Goal: Information Seeking & Learning: Learn about a topic

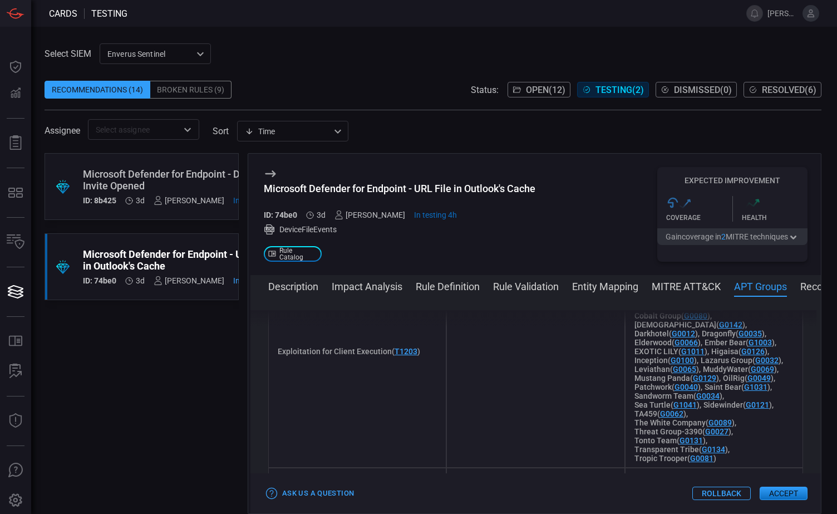
scroll to position [870, 0]
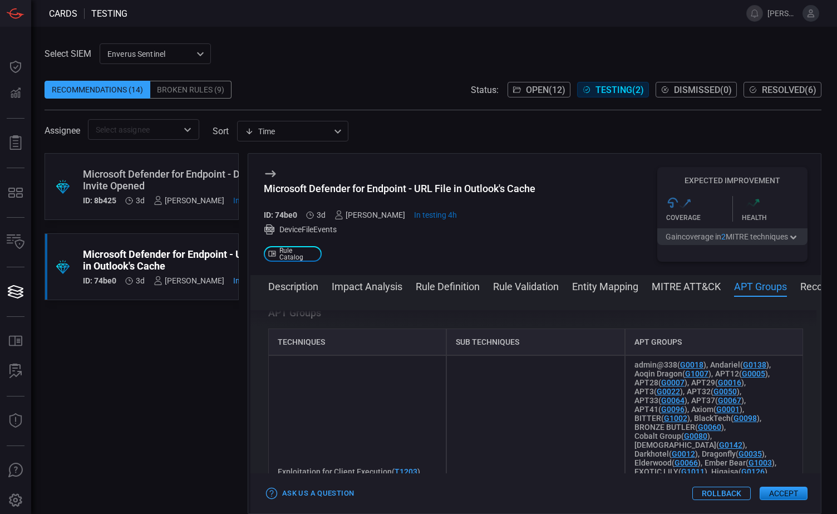
click at [435, 287] on button "Rule Definition" at bounding box center [448, 285] width 64 height 13
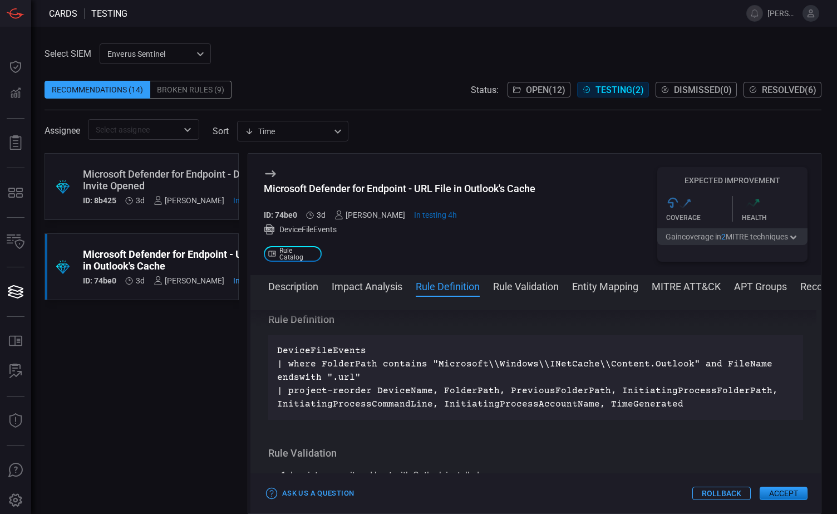
scroll to position [402, 0]
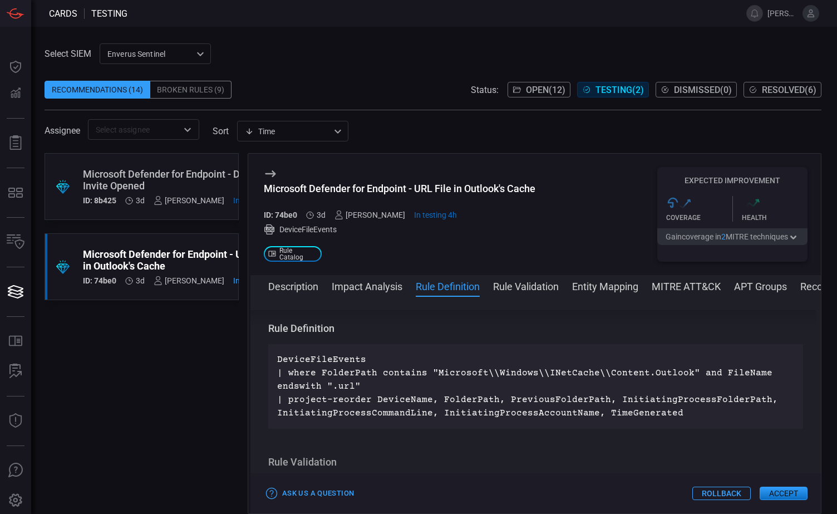
click at [376, 288] on button "Impact Analysis" at bounding box center [367, 285] width 71 height 13
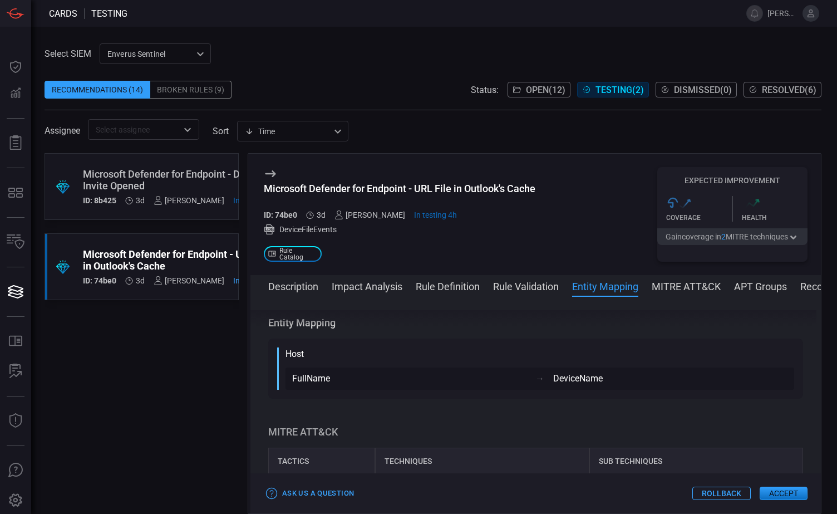
scroll to position [575, 0]
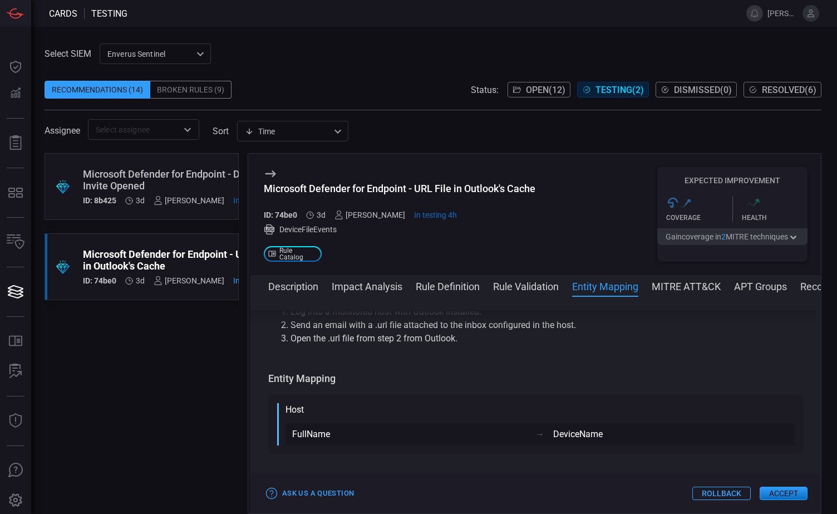
click at [184, 171] on div "Microsoft Defender for Endpoint - Discord Invite Opened" at bounding box center [180, 179] width 194 height 23
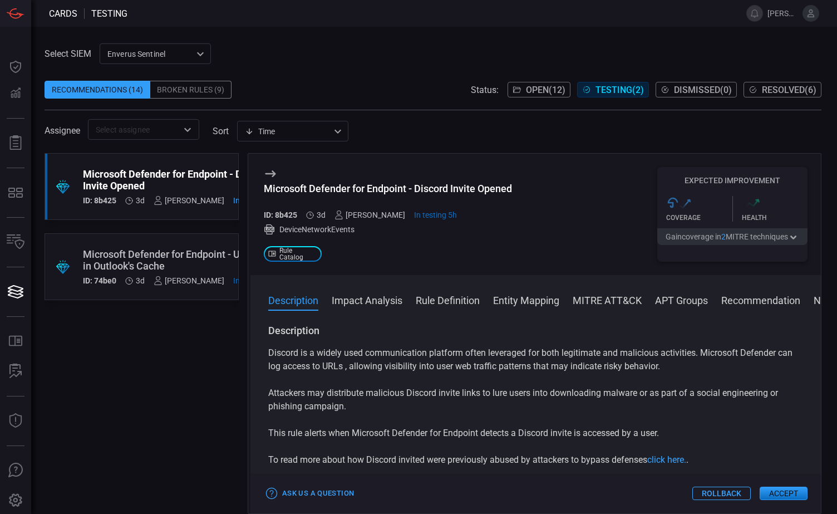
click at [374, 302] on button "Impact Analysis" at bounding box center [367, 299] width 71 height 13
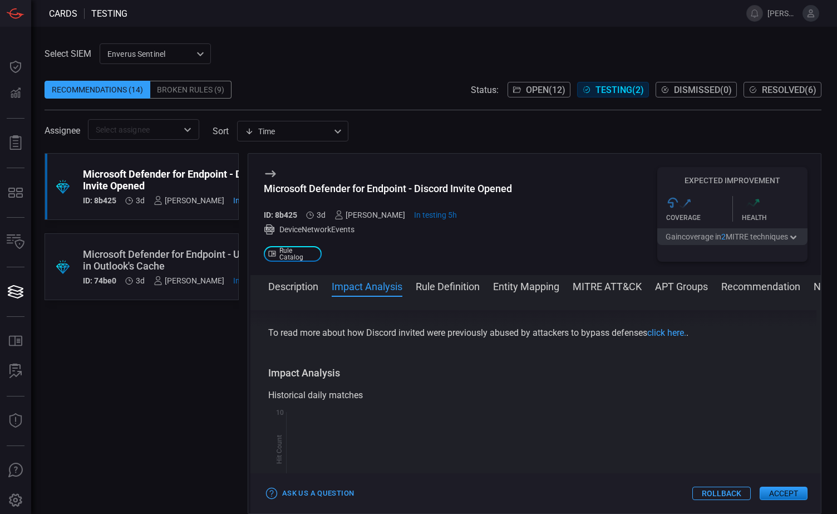
scroll to position [158, 0]
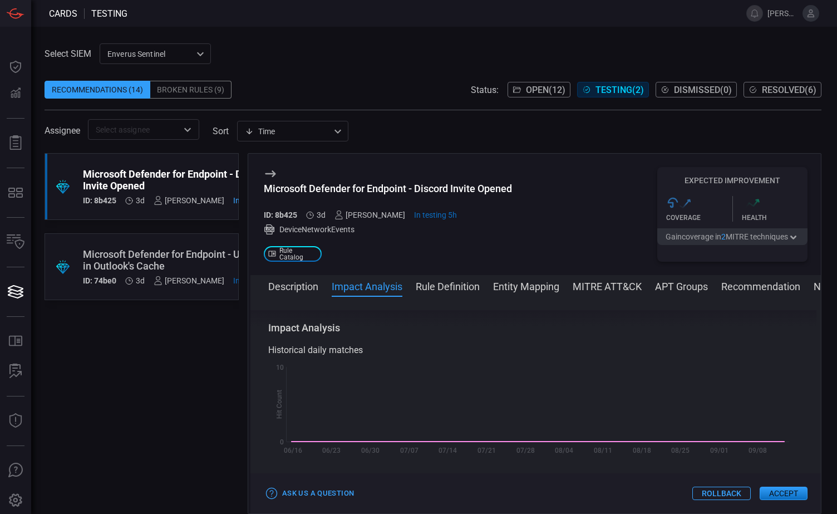
click at [450, 286] on button "Rule Definition" at bounding box center [448, 285] width 64 height 13
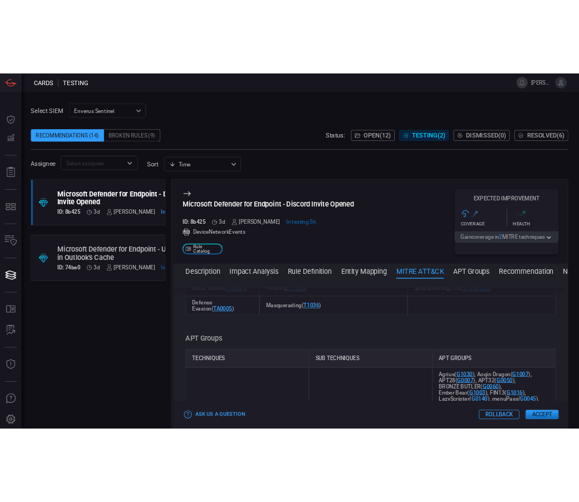
scroll to position [780, 0]
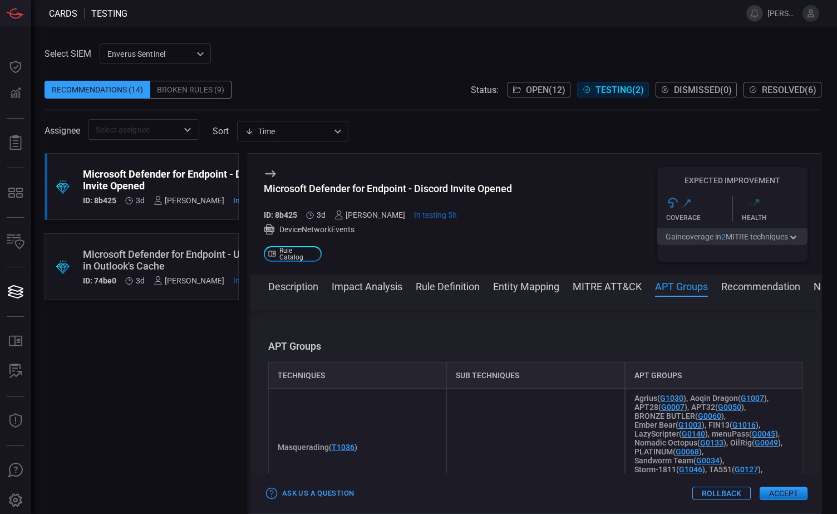
click at [307, 18] on span at bounding box center [431, 13] width 606 height 27
click at [276, 11] on span at bounding box center [431, 13] width 606 height 27
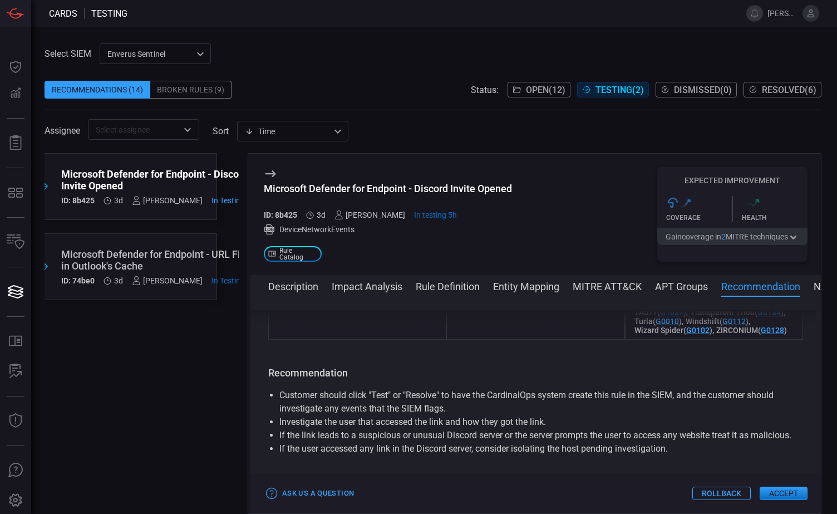
scroll to position [0, 0]
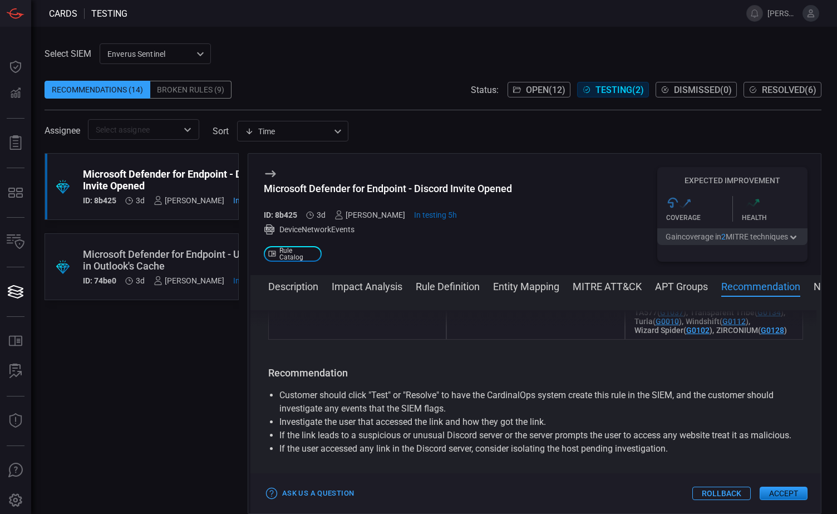
click at [442, 28] on div "Select SIEM Enverus Sentinel c91b43ff-c123-4683-be2e-f803907a5556 ​ Recommendat…" at bounding box center [434, 270] width 806 height 487
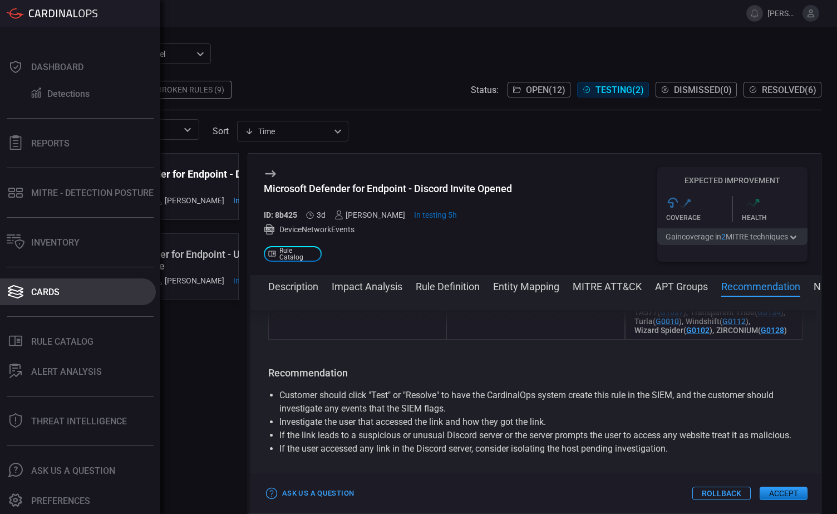
click at [46, 296] on div "Cards" at bounding box center [45, 292] width 28 height 11
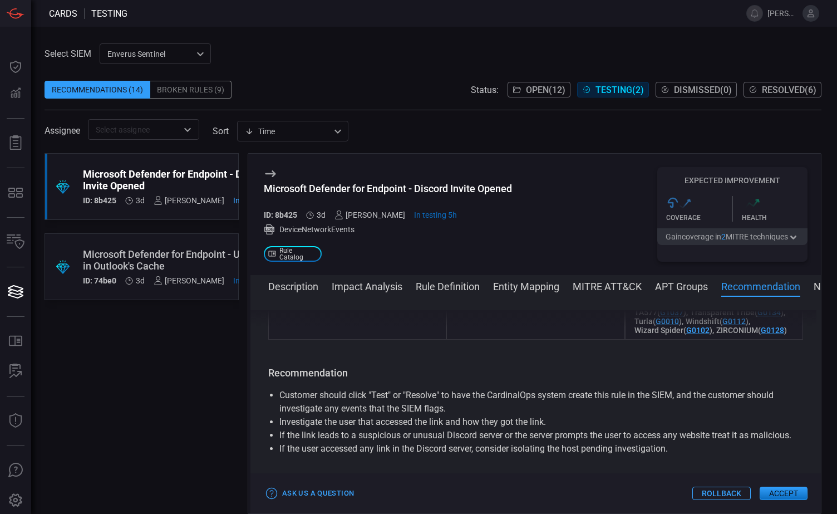
click at [100, 87] on div "Recommendations (14)" at bounding box center [98, 90] width 106 height 18
click at [183, 96] on div "Broken Rules (9)" at bounding box center [190, 90] width 81 height 18
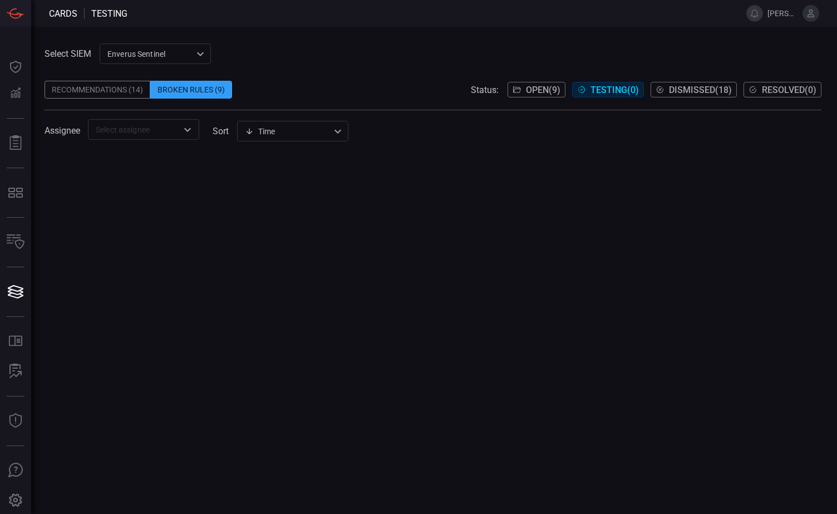
click at [98, 91] on div "Recommendations (14)" at bounding box center [98, 90] width 106 height 18
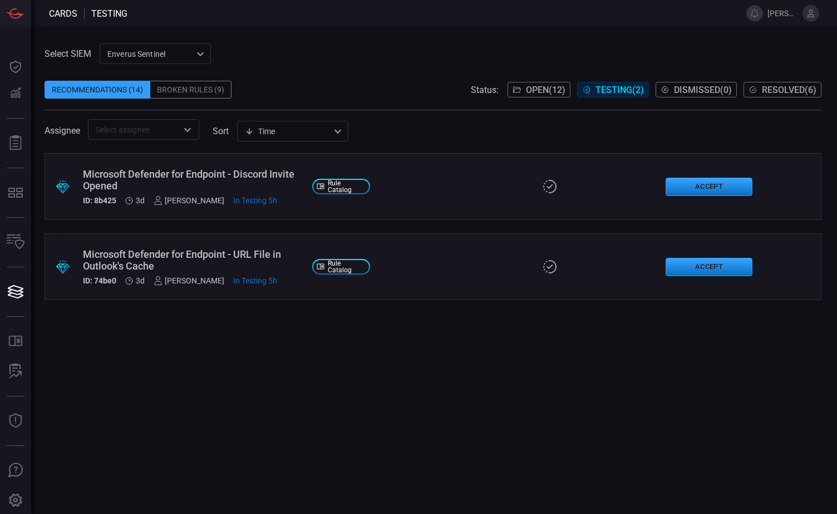
click at [180, 122] on div at bounding box center [187, 130] width 14 height 16
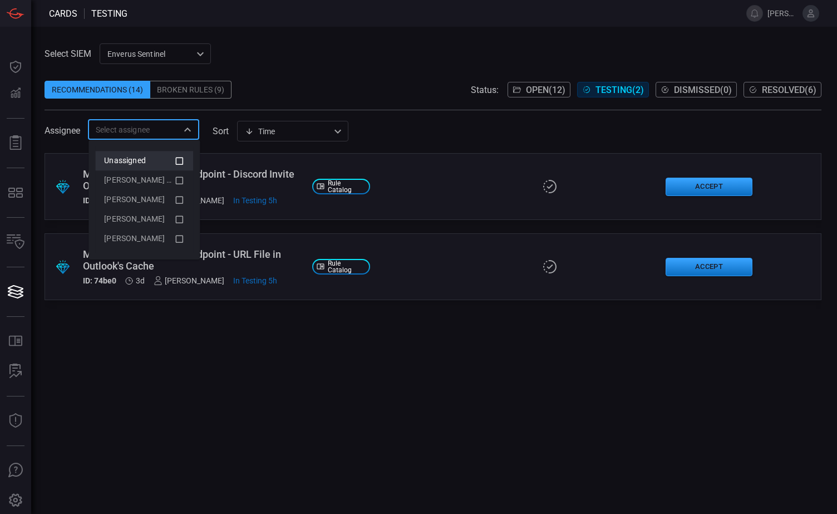
click at [180, 161] on icon at bounding box center [179, 160] width 10 height 13
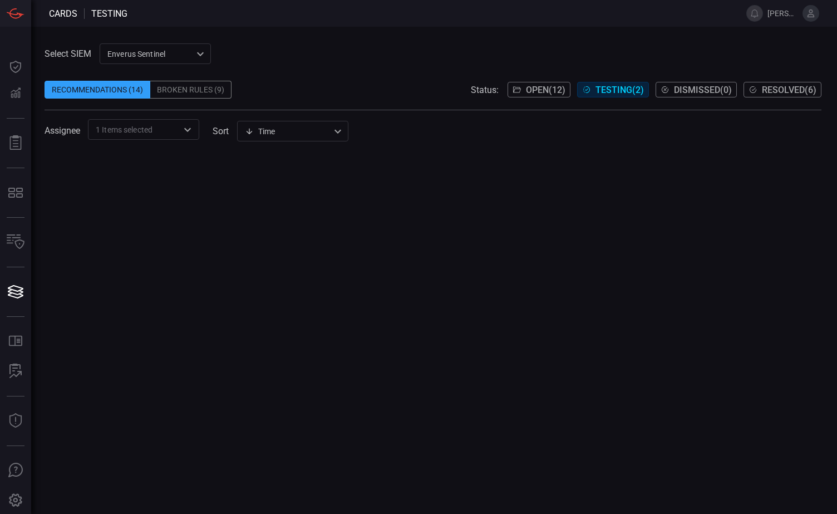
click at [364, 70] on span at bounding box center [433, 72] width 777 height 17
click at [526, 89] on span "Open ( 12 )" at bounding box center [546, 90] width 40 height 11
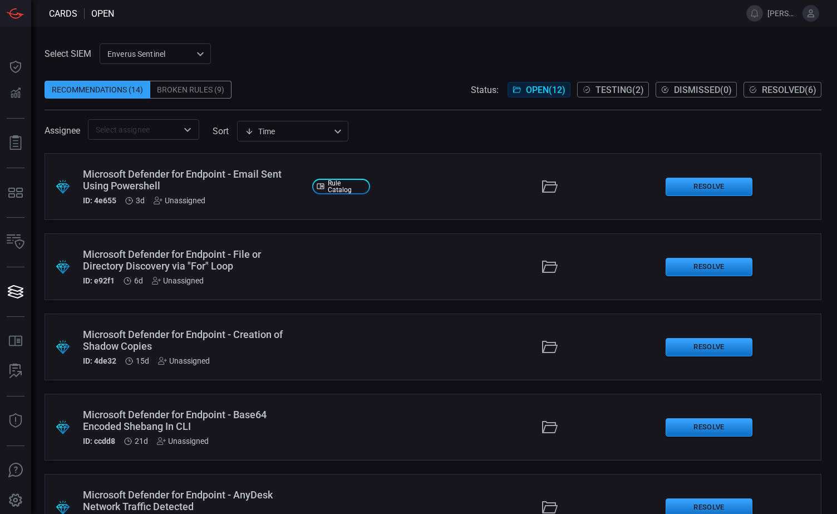
scroll to position [40, 0]
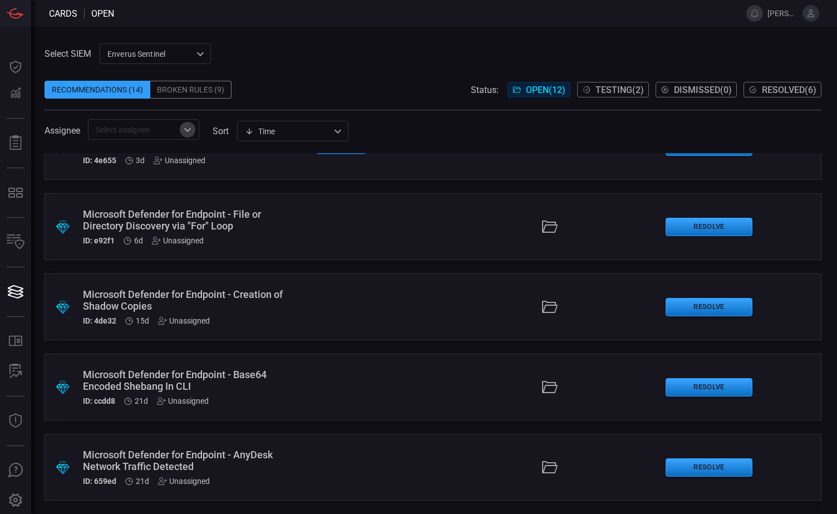
click at [186, 133] on icon "Open" at bounding box center [187, 129] width 13 height 13
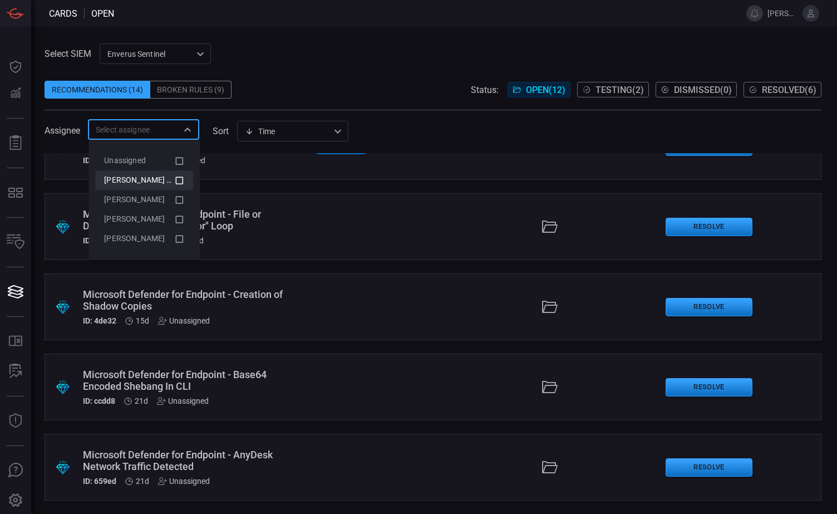
click at [184, 182] on li "[PERSON_NAME] (Myself)" at bounding box center [144, 179] width 98 height 19
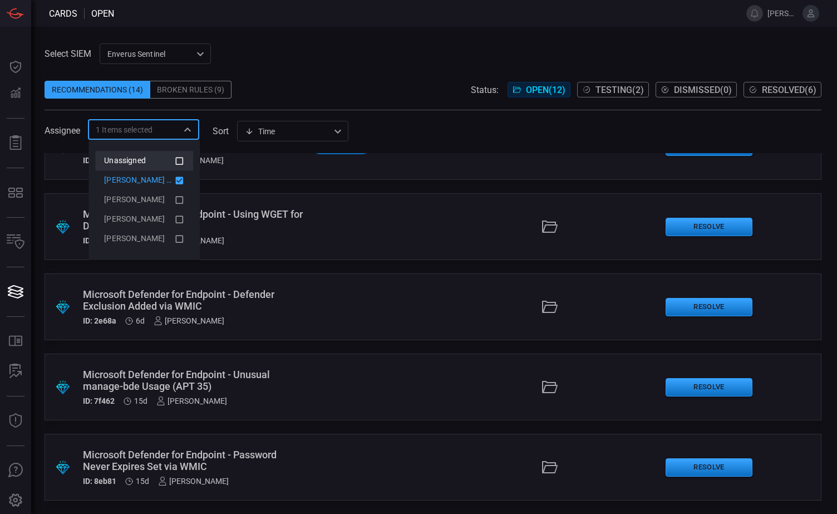
click at [182, 157] on icon at bounding box center [180, 161] width 8 height 8
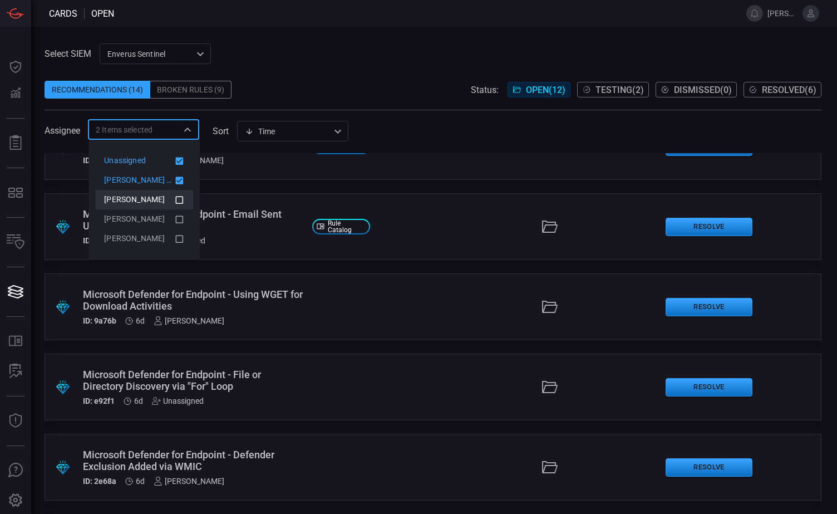
click at [184, 205] on icon at bounding box center [179, 199] width 10 height 13
click at [177, 223] on icon at bounding box center [179, 219] width 10 height 13
click at [179, 241] on icon at bounding box center [179, 238] width 10 height 13
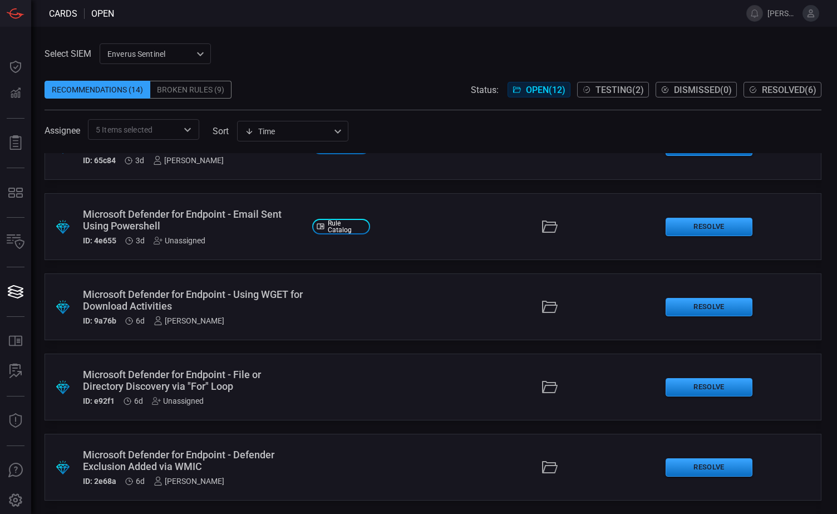
click at [305, 67] on span at bounding box center [433, 72] width 777 height 17
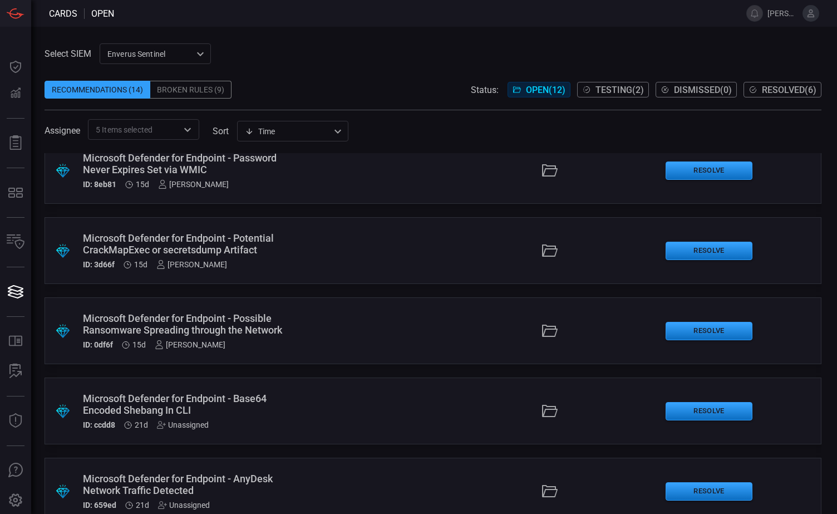
scroll to position [601, 0]
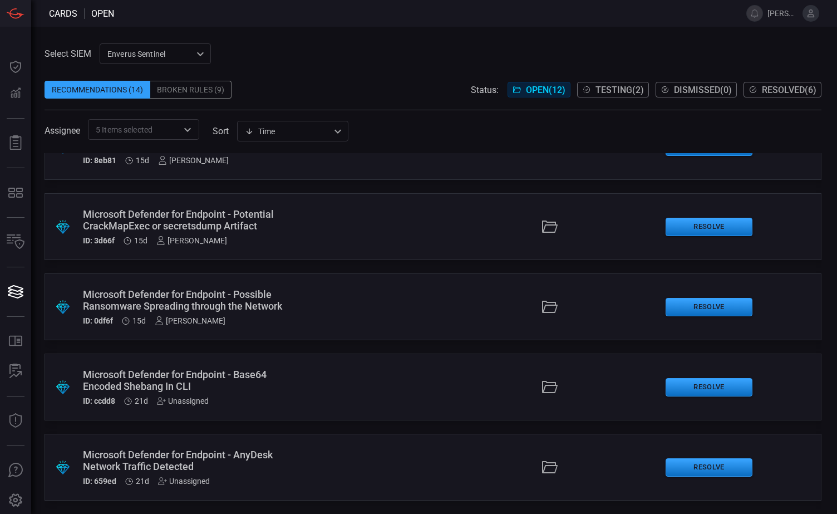
click at [306, 460] on div ".suggested_cards_icon{fill:url(#suggested_cards_icon);} Microsoft Defender for …" at bounding box center [433, 467] width 777 height 67
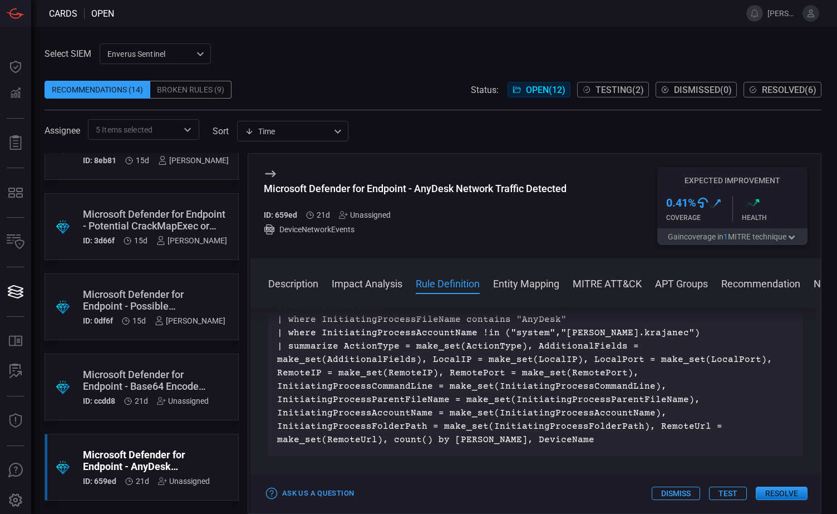
scroll to position [1169, 0]
